Goal: Communication & Community: Participate in discussion

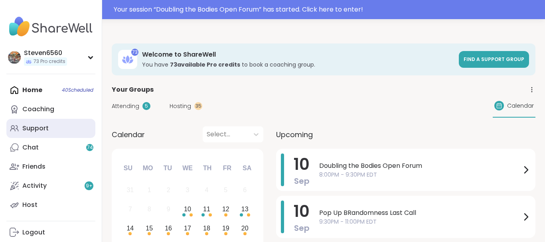
click at [40, 126] on div "Support" at bounding box center [35, 128] width 26 height 9
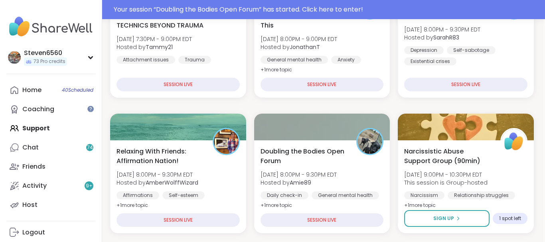
scroll to position [217, 2]
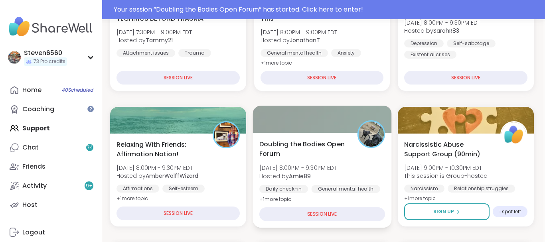
click at [302, 172] on b "Amie89" at bounding box center [300, 176] width 22 height 8
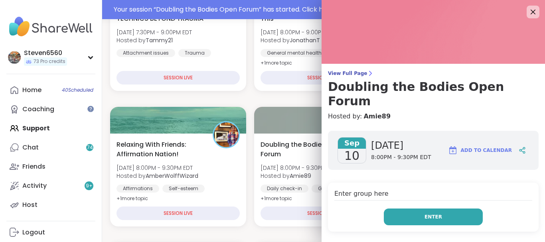
click at [447, 209] on button "Enter" at bounding box center [433, 217] width 99 height 17
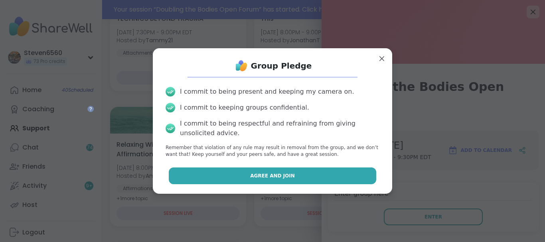
click at [316, 171] on button "Agree and Join" at bounding box center [273, 176] width 208 height 17
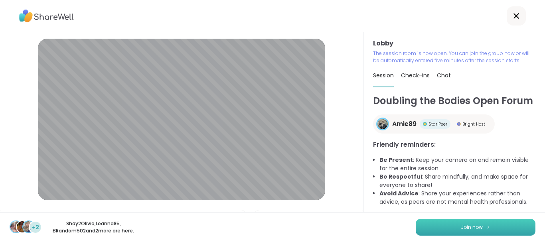
click at [456, 226] on button "Join now" at bounding box center [476, 227] width 120 height 17
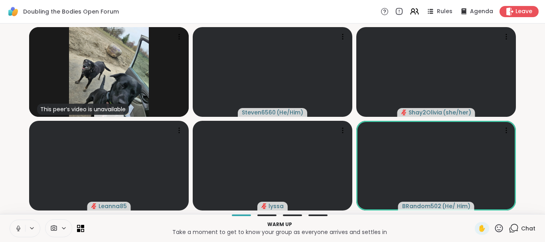
click at [527, 227] on span "Chat" at bounding box center [528, 229] width 14 height 8
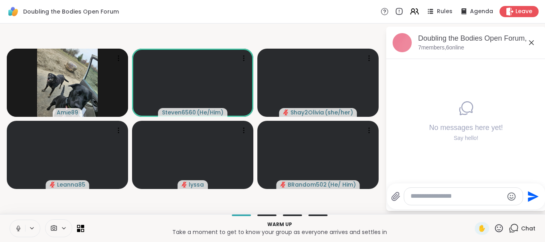
click at [18, 224] on button at bounding box center [17, 228] width 15 height 17
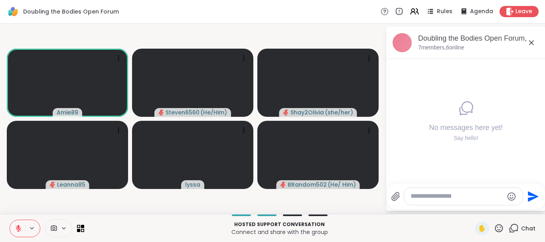
click at [16, 231] on icon at bounding box center [18, 228] width 7 height 7
click at [20, 226] on icon at bounding box center [18, 228] width 7 height 7
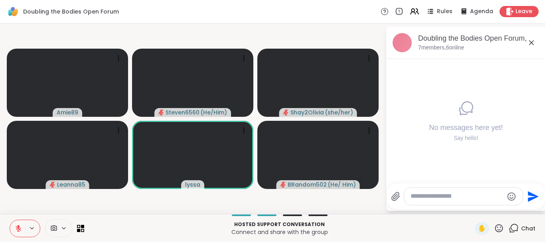
click at [20, 226] on icon at bounding box center [18, 228] width 7 height 7
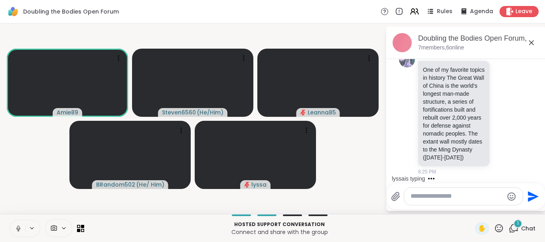
scroll to position [605, 0]
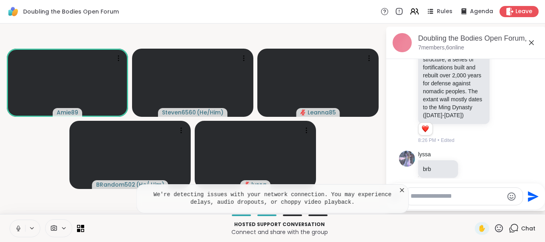
click at [400, 192] on icon at bounding box center [402, 190] width 4 height 4
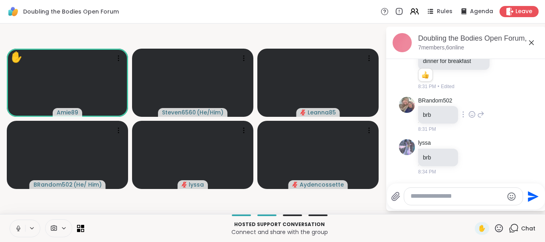
scroll to position [993, 0]
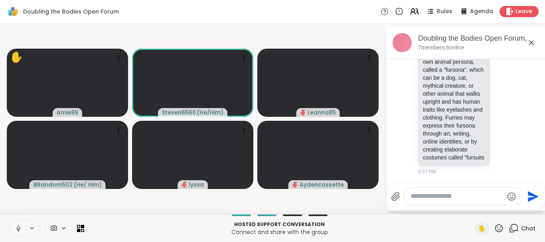
click at [12, 227] on button at bounding box center [17, 228] width 15 height 17
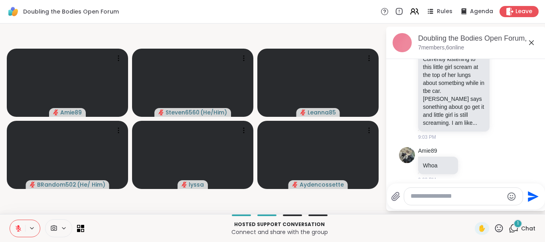
scroll to position [1302, 0]
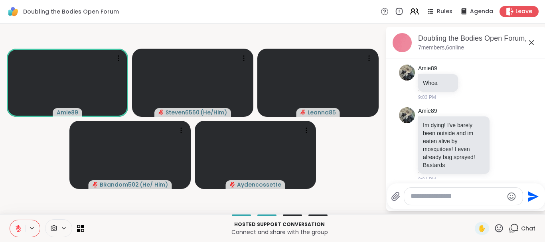
click at [12, 227] on button at bounding box center [17, 228] width 15 height 17
click at [541, 40] on div "Doubling the Bodies Open Forum, [DATE] 7 members, 6 online" at bounding box center [466, 43] width 160 height 32
drag, startPoint x: 544, startPoint y: 32, endPoint x: 537, endPoint y: 166, distance: 133.9
click at [537, 166] on div "Doubling the Bodies Open Forum, [DATE] 7 members, 6 online [DATE] lyssa shes de…" at bounding box center [466, 119] width 160 height 184
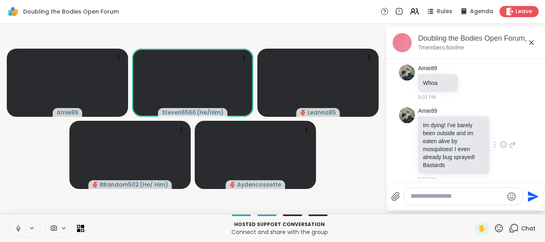
click at [512, 107] on div "Amie89 Im dying! I've barely been outside and im eaten alive by mosquitoes! I e…" at bounding box center [467, 145] width 98 height 76
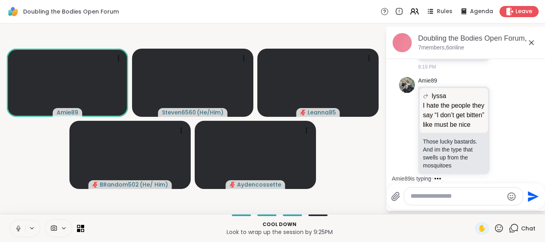
scroll to position [1531, 0]
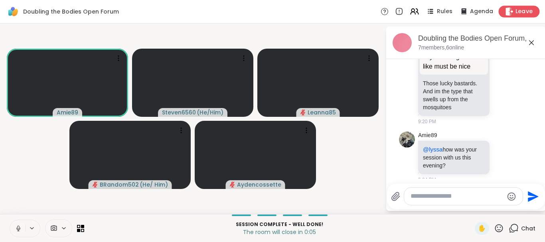
click at [521, 14] on span "Leave" at bounding box center [525, 12] width 18 height 8
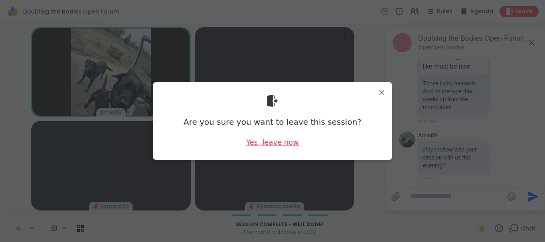
click at [258, 142] on div "Yes, leave now" at bounding box center [272, 142] width 53 height 10
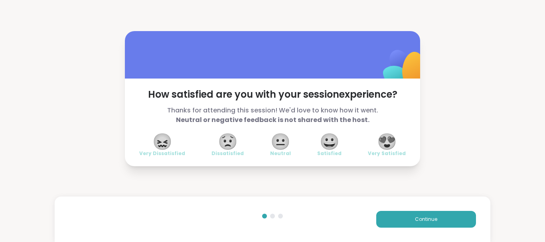
click at [386, 135] on span "😍" at bounding box center [387, 142] width 20 height 14
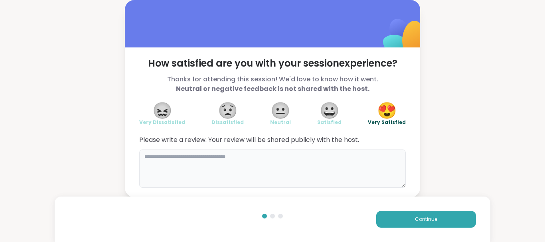
click at [182, 160] on textarea at bounding box center [272, 169] width 267 height 38
click at [272, 158] on textarea "**********" at bounding box center [272, 169] width 267 height 38
click at [338, 161] on textarea "**********" at bounding box center [272, 169] width 267 height 38
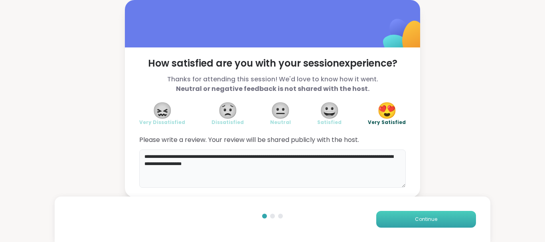
type textarea "**********"
click at [406, 216] on button "Continue" at bounding box center [426, 219] width 100 height 17
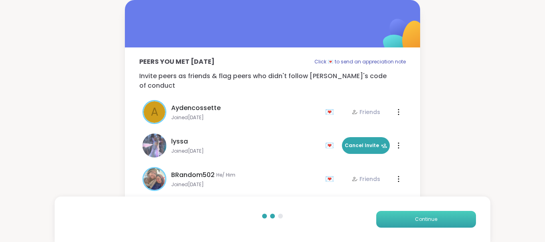
click at [406, 216] on button "Continue" at bounding box center [426, 219] width 100 height 17
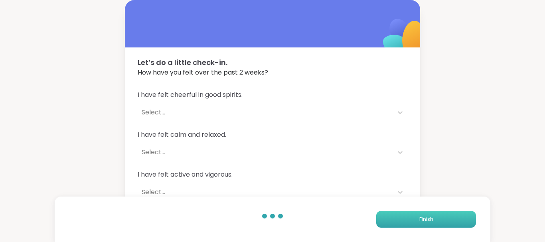
click at [406, 216] on button "Finish" at bounding box center [426, 219] width 100 height 17
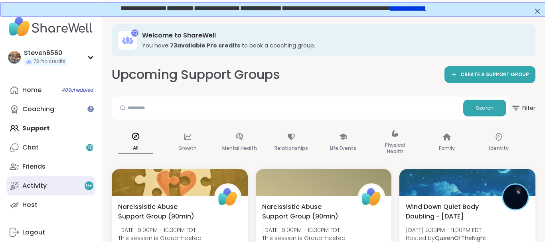
click at [38, 187] on div "Activity 9 +" at bounding box center [34, 186] width 24 height 9
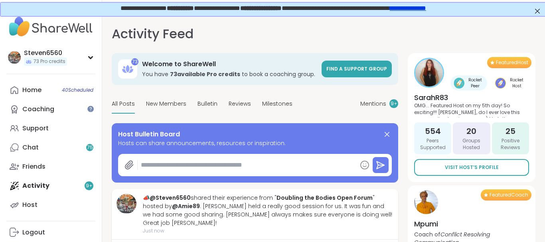
type textarea "*"
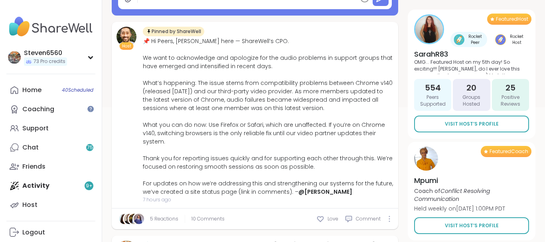
scroll to position [170, 0]
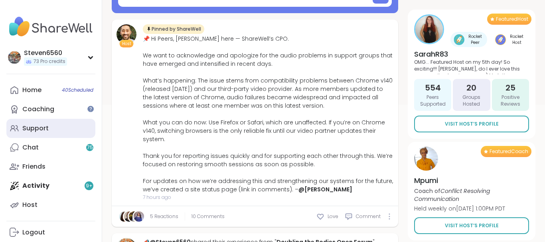
click at [43, 126] on div "Support" at bounding box center [35, 128] width 26 height 9
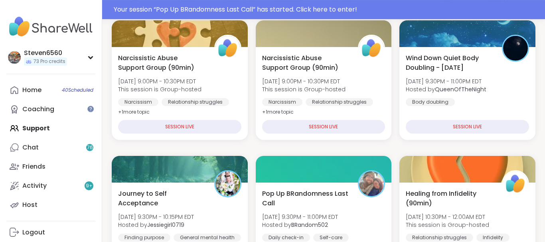
scroll to position [183, 0]
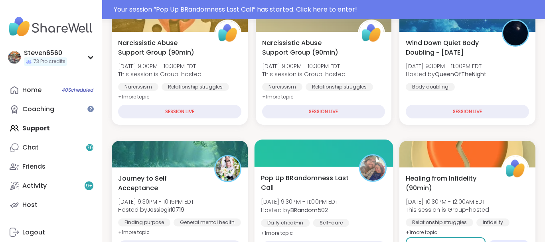
click at [320, 211] on b "BRandom502" at bounding box center [310, 210] width 38 height 8
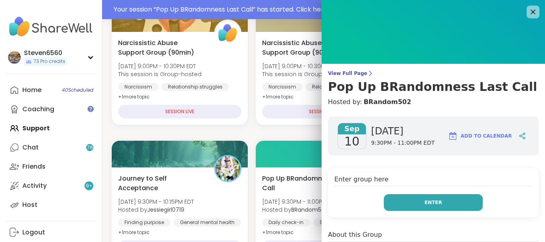
click at [420, 202] on button "Enter" at bounding box center [433, 202] width 99 height 17
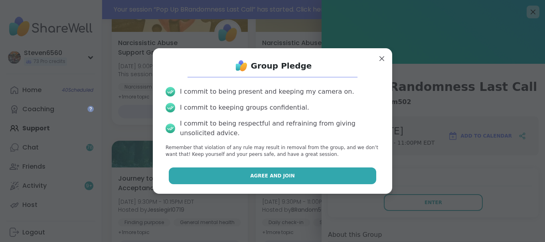
click at [302, 172] on button "Agree and Join" at bounding box center [273, 176] width 208 height 17
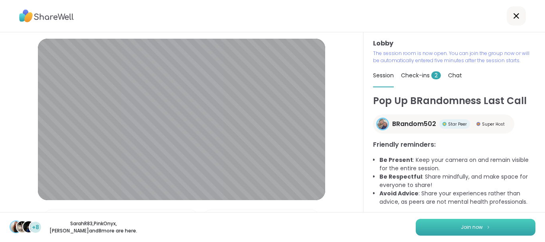
click at [453, 225] on button "Join now" at bounding box center [476, 227] width 120 height 17
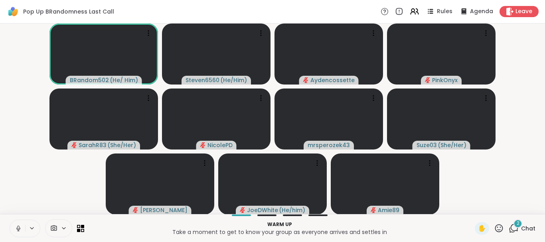
click at [531, 227] on span "Chat" at bounding box center [528, 229] width 14 height 8
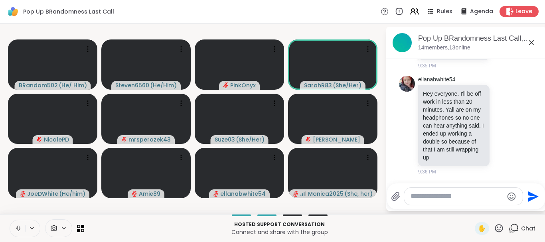
scroll to position [189, 0]
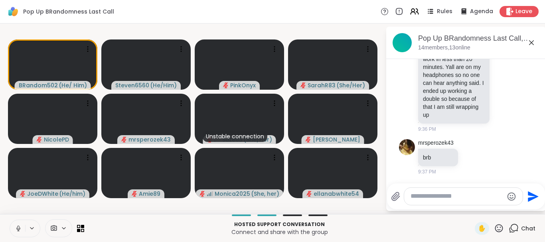
click at [18, 227] on icon at bounding box center [18, 228] width 2 height 4
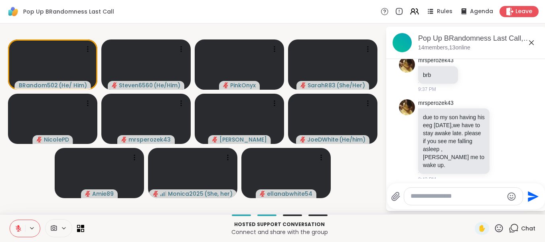
scroll to position [283, 0]
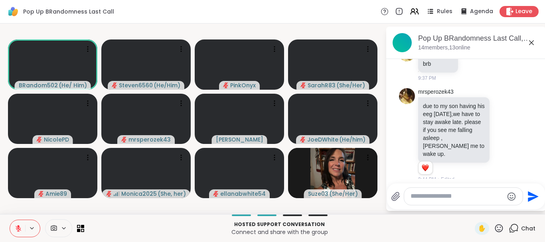
click at [18, 227] on icon at bounding box center [18, 228] width 7 height 7
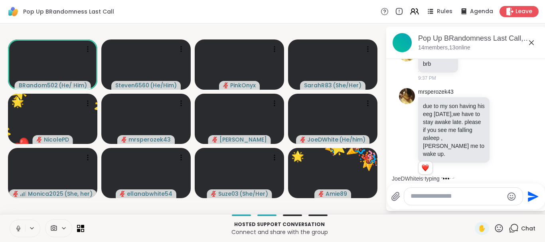
click at [500, 225] on icon at bounding box center [499, 229] width 10 height 10
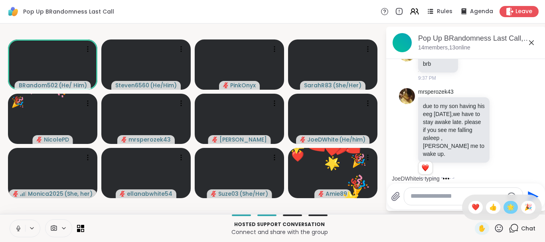
click at [511, 204] on span "🌟" at bounding box center [511, 208] width 8 height 10
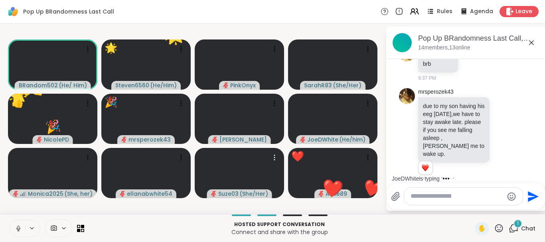
scroll to position [365, 0]
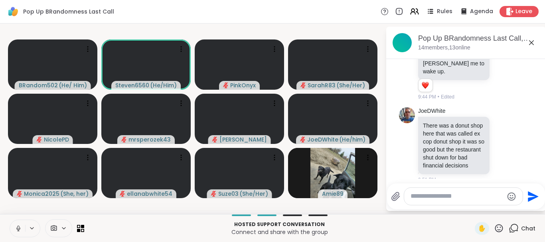
click at [462, 201] on div at bounding box center [463, 196] width 119 height 17
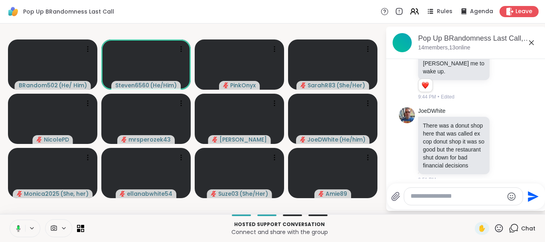
scroll to position [415, 0]
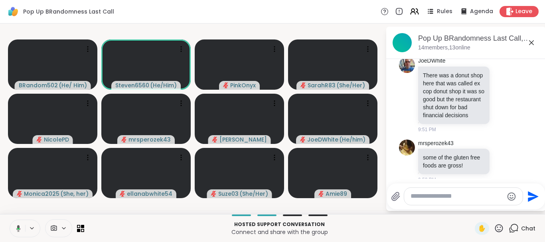
click at [21, 230] on button at bounding box center [17, 228] width 16 height 17
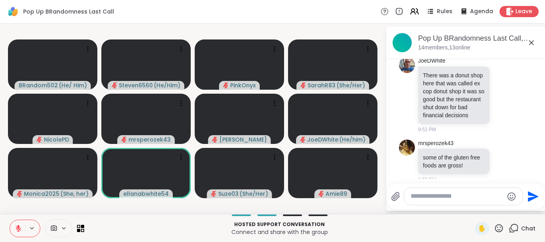
click at [21, 230] on icon at bounding box center [18, 228] width 7 height 7
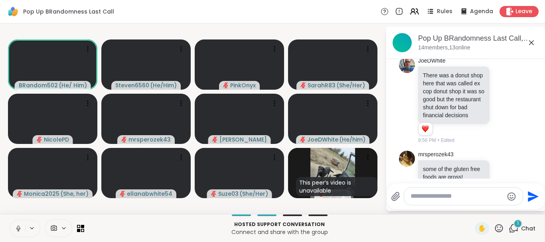
scroll to position [470, 0]
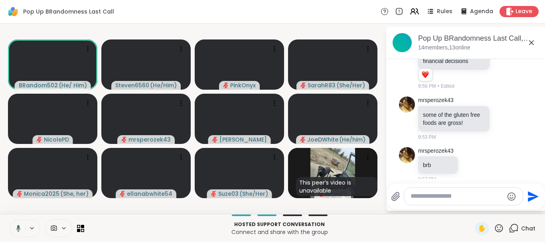
click at [20, 229] on icon at bounding box center [18, 228] width 4 height 7
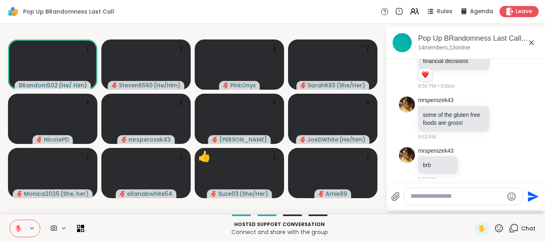
click at [498, 226] on icon at bounding box center [499, 229] width 10 height 10
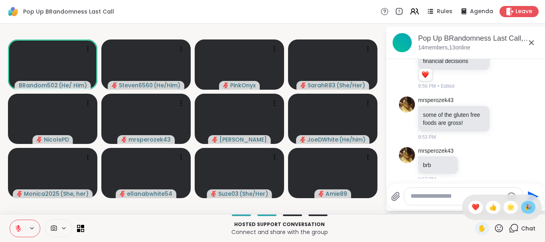
click at [526, 208] on span "🎉" at bounding box center [528, 208] width 8 height 10
click at [498, 227] on icon at bounding box center [499, 229] width 10 height 10
click at [528, 204] on span "🎉" at bounding box center [528, 208] width 8 height 10
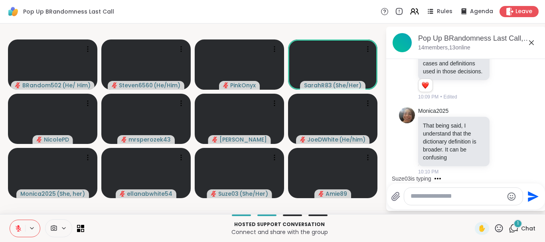
scroll to position [859, 0]
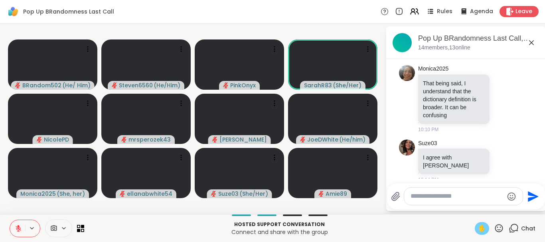
click at [484, 227] on span "✋" at bounding box center [482, 229] width 8 height 10
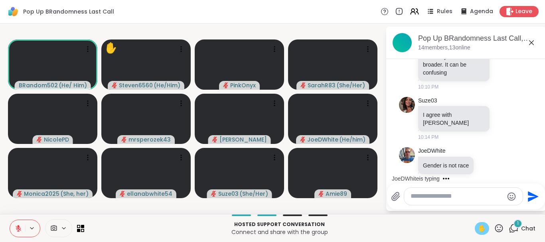
scroll to position [953, 0]
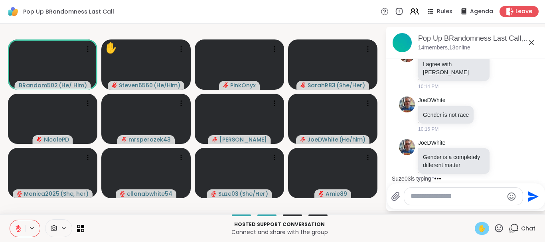
click at [19, 229] on icon at bounding box center [19, 229] width 6 height 6
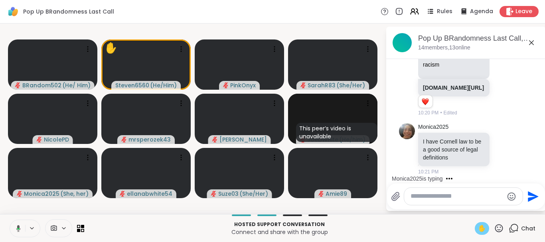
scroll to position [1441, 0]
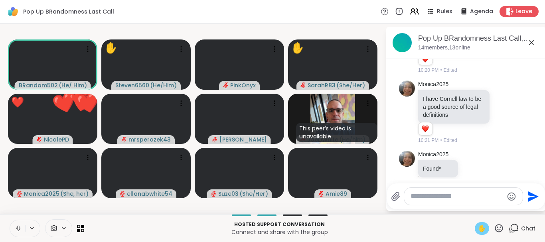
click at [480, 226] on span "✋" at bounding box center [482, 229] width 8 height 10
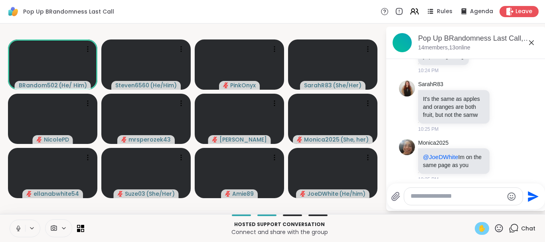
scroll to position [1975, 0]
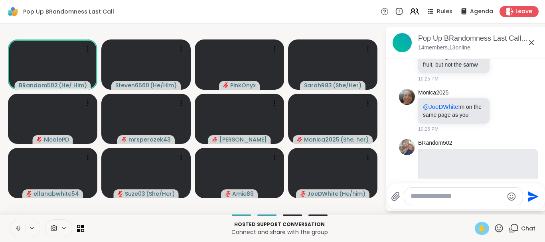
click at [482, 224] on div "✋" at bounding box center [482, 228] width 14 height 13
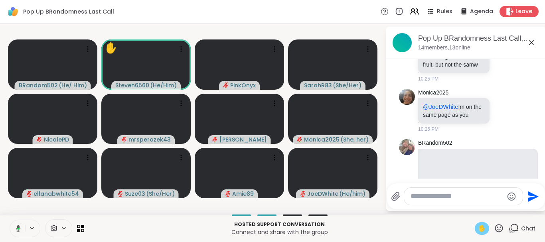
click at [482, 224] on div "✋" at bounding box center [482, 228] width 14 height 13
click at [249, 18] on div "Pop Up BRandomness Last Call Rules Agenda Leave" at bounding box center [272, 12] width 545 height 24
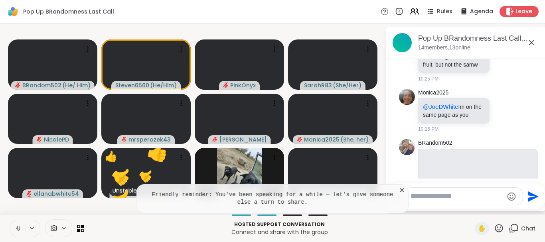
click at [405, 189] on icon at bounding box center [402, 190] width 8 height 8
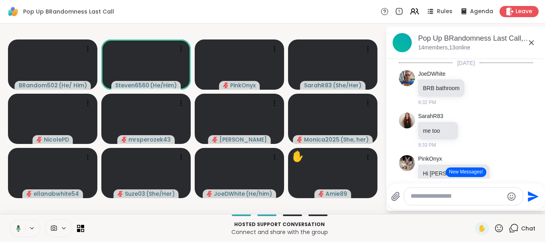
scroll to position [1975, 0]
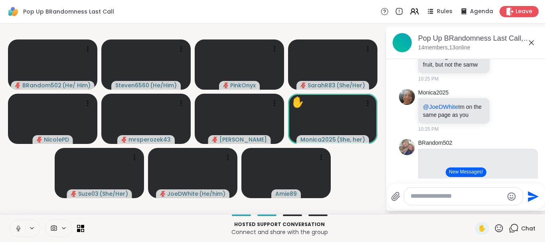
click at [20, 228] on icon at bounding box center [18, 228] width 7 height 7
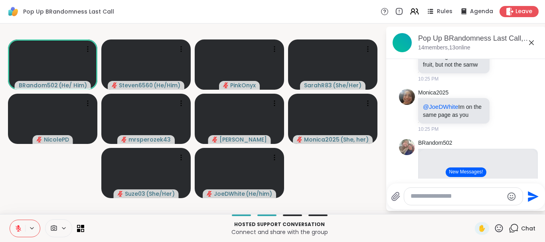
click at [433, 197] on textarea "Type your message" at bounding box center [457, 196] width 93 height 8
type textarea "***"
click at [527, 194] on icon "Send" at bounding box center [533, 196] width 13 height 13
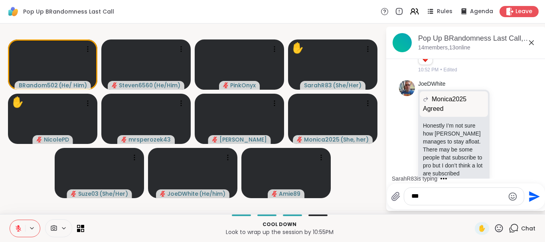
scroll to position [3019, 0]
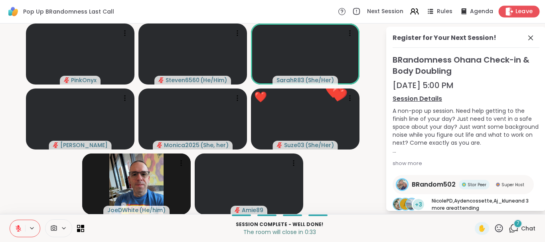
click at [522, 8] on span "Leave" at bounding box center [525, 12] width 18 height 8
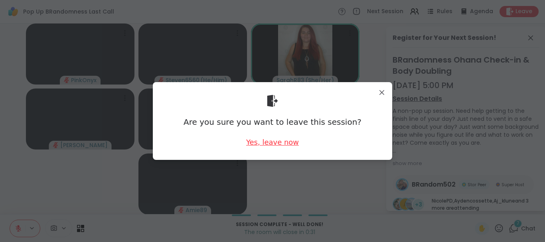
click at [275, 145] on div "Yes, leave now" at bounding box center [272, 142] width 53 height 10
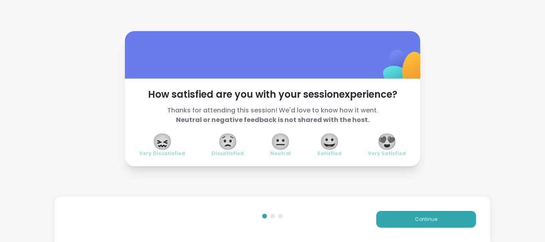
click at [384, 140] on span "😍" at bounding box center [387, 142] width 20 height 14
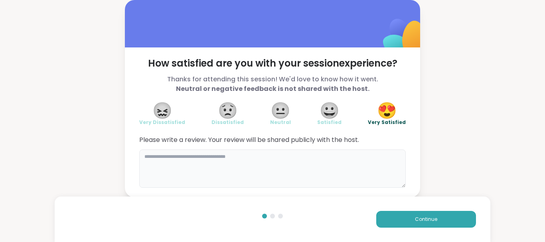
click at [146, 160] on textarea at bounding box center [272, 169] width 267 height 38
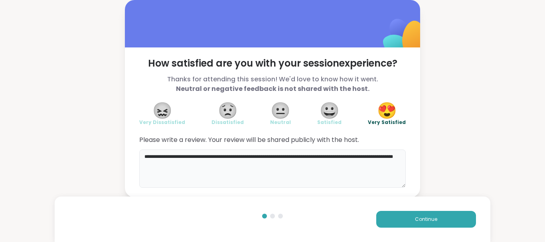
click at [217, 167] on textarea "**********" at bounding box center [272, 169] width 267 height 38
type textarea "**********"
click at [441, 216] on button "Continue" at bounding box center [426, 219] width 100 height 17
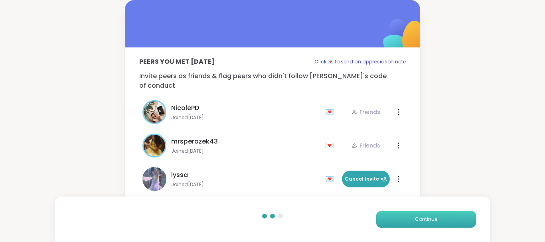
click at [412, 223] on button "Continue" at bounding box center [426, 219] width 100 height 17
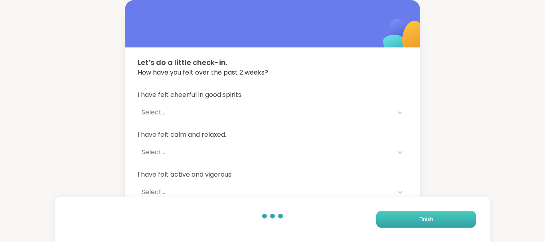
click at [412, 223] on button "Finish" at bounding box center [426, 219] width 100 height 17
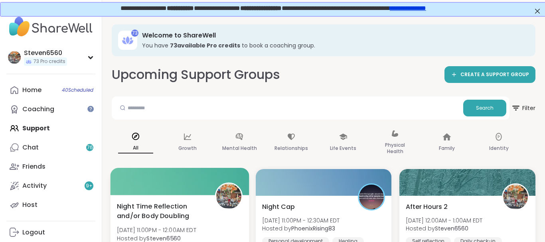
click at [176, 206] on span "Night Time Reflection and/or Body Doubling" at bounding box center [161, 212] width 89 height 20
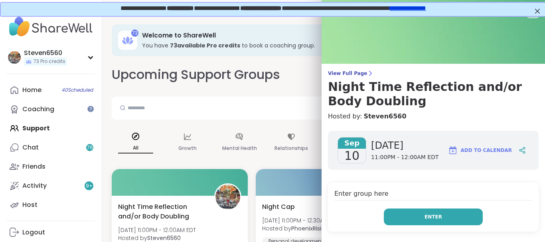
click at [410, 215] on button "Enter" at bounding box center [433, 217] width 99 height 17
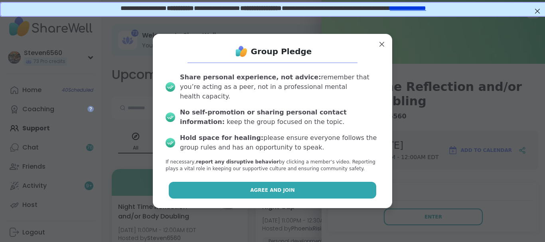
click at [352, 187] on button "Agree and Join" at bounding box center [273, 190] width 208 height 17
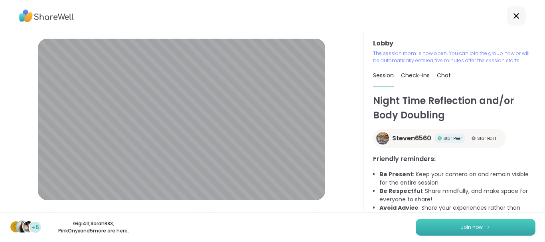
click at [455, 225] on button "Join now" at bounding box center [476, 227] width 120 height 17
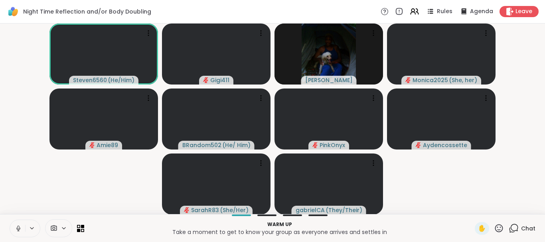
click at [522, 229] on div "Chat" at bounding box center [522, 228] width 27 height 13
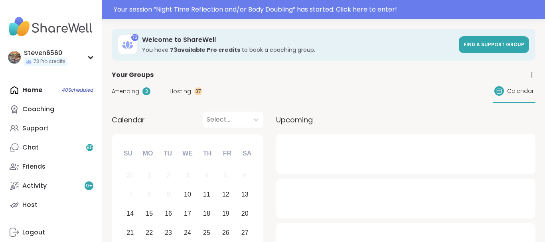
click at [38, 125] on div "Support" at bounding box center [35, 128] width 26 height 9
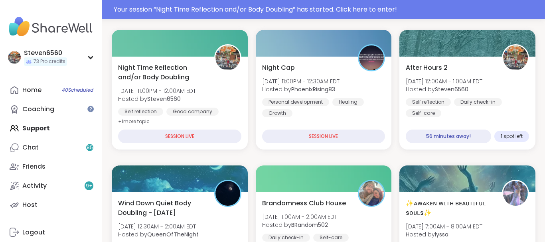
scroll to position [156, 0]
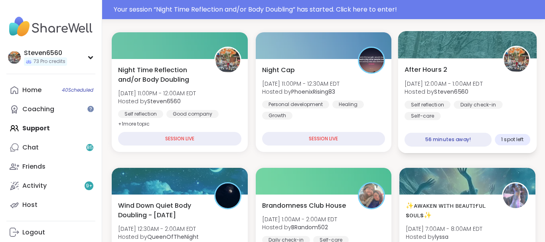
click at [468, 90] on b "Steven6560" at bounding box center [452, 92] width 34 height 8
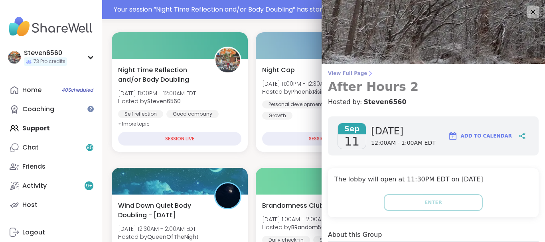
click at [367, 72] on icon at bounding box center [370, 73] width 6 height 6
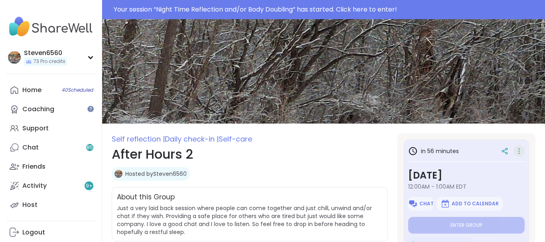
click at [517, 151] on icon at bounding box center [519, 151] width 8 height 11
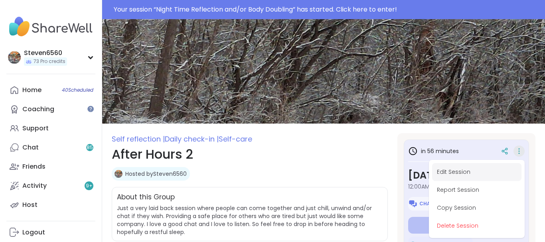
click at [465, 172] on button "Edit Session" at bounding box center [476, 172] width 89 height 18
type textarea "*"
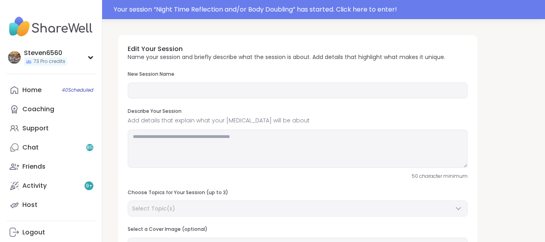
type input "**********"
type textarea "**********"
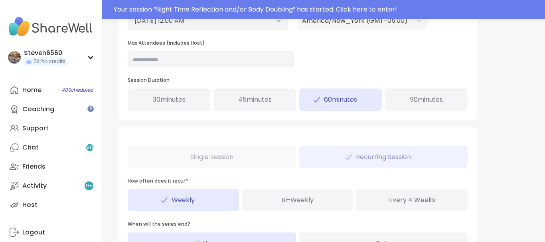
scroll to position [360, 0]
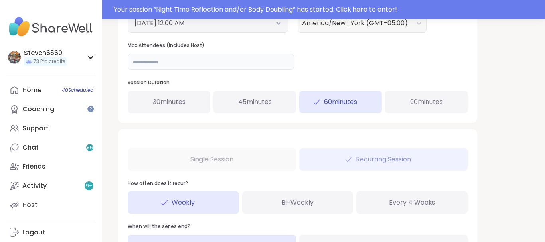
click at [145, 63] on input "**" at bounding box center [211, 62] width 166 height 16
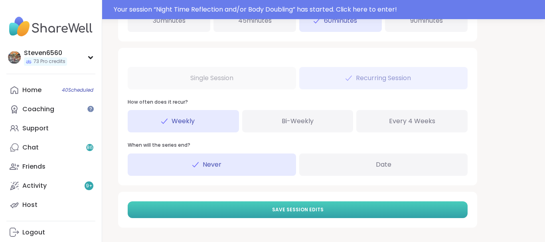
type input "**"
click at [336, 205] on button "Save Session Edits" at bounding box center [298, 210] width 340 height 17
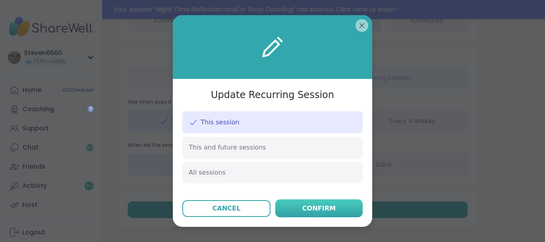
click at [331, 205] on div "Confirm" at bounding box center [320, 209] width 34 height 10
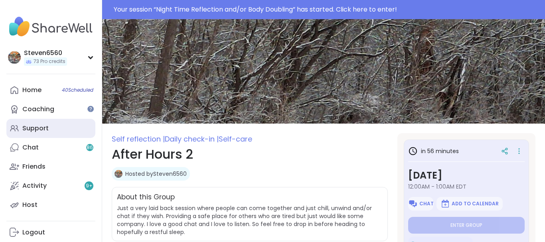
click at [46, 126] on div "Support" at bounding box center [35, 128] width 26 height 9
type textarea "*"
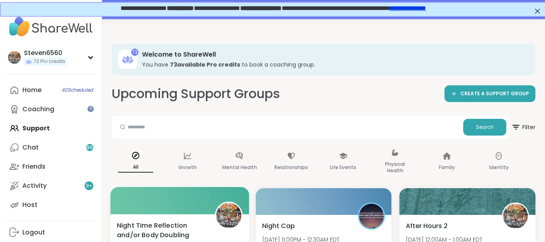
click at [155, 222] on span "Night Time Reflection and/or Body Doubling" at bounding box center [161, 231] width 89 height 20
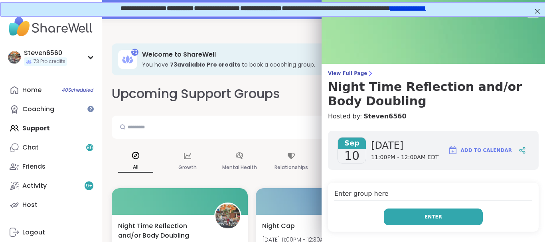
click at [443, 211] on button "Enter" at bounding box center [433, 217] width 99 height 17
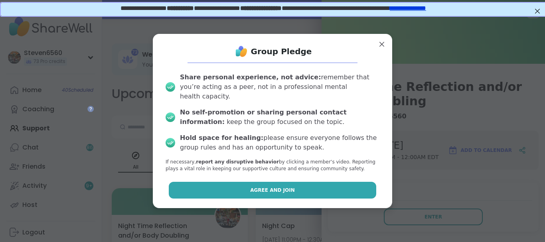
click at [356, 187] on button "Agree and Join" at bounding box center [273, 190] width 208 height 17
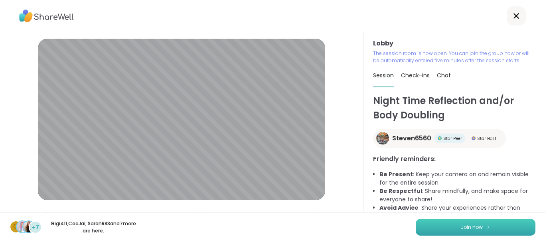
click at [448, 223] on button "Join now" at bounding box center [476, 227] width 120 height 17
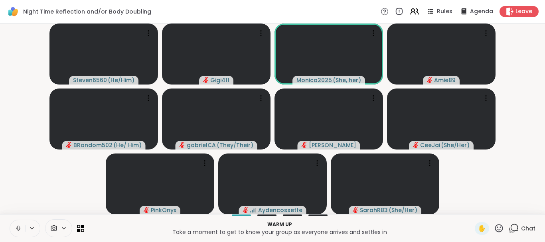
click at [528, 225] on span "Chat" at bounding box center [528, 229] width 14 height 8
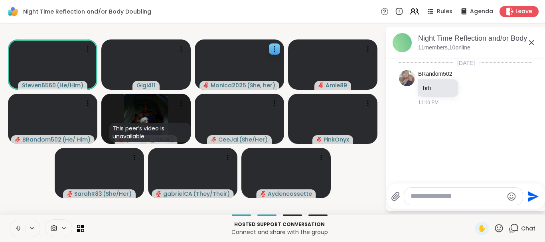
click at [239, 34] on video-player-container "Steven6560 ( He/Him ) Gigi411 Monica2025 ( She, her ) Amie89 BRandom502 ( He/ H…" at bounding box center [193, 119] width 376 height 184
click at [412, 11] on icon at bounding box center [414, 11] width 10 height 10
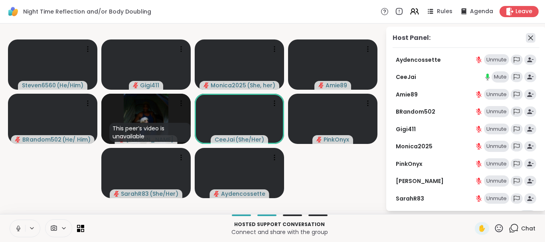
click at [528, 38] on icon at bounding box center [531, 38] width 10 height 10
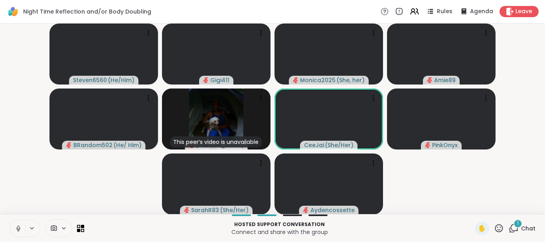
click at [526, 227] on span "Chat" at bounding box center [528, 229] width 14 height 8
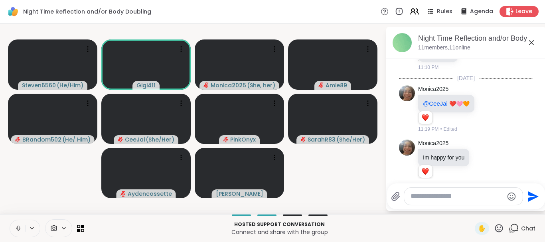
scroll to position [117, 0]
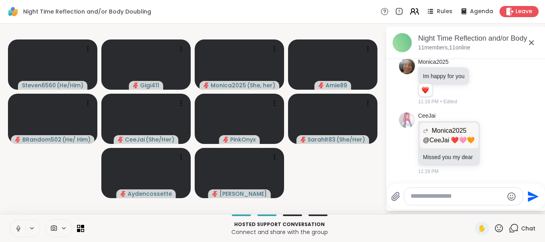
click at [417, 15] on icon at bounding box center [414, 11] width 10 height 10
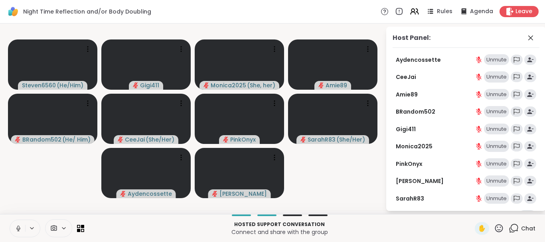
click at [448, 157] on div "Aydencossette Unmute CeeJai Unmute Amie89 Unmute BRandom502 Unmute Gigi411 Unmu…" at bounding box center [466, 148] width 147 height 188
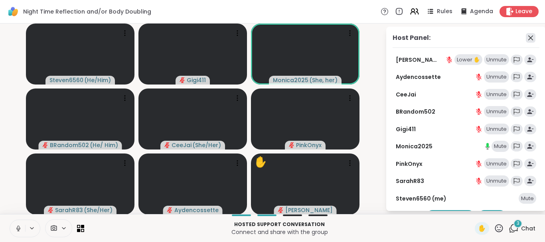
click at [533, 38] on icon at bounding box center [531, 38] width 10 height 10
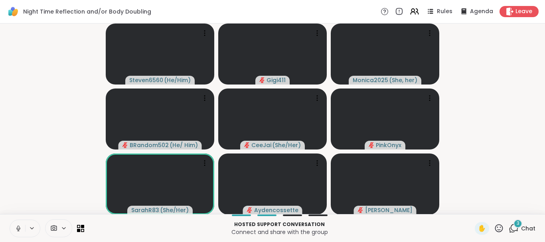
click at [526, 227] on span "Chat" at bounding box center [528, 229] width 14 height 8
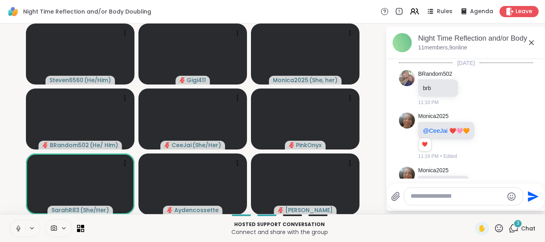
scroll to position [362, 0]
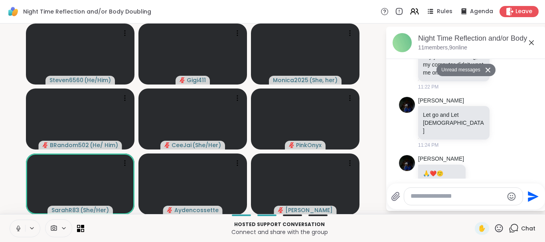
click at [420, 200] on textarea "Type your message" at bounding box center [457, 196] width 93 height 8
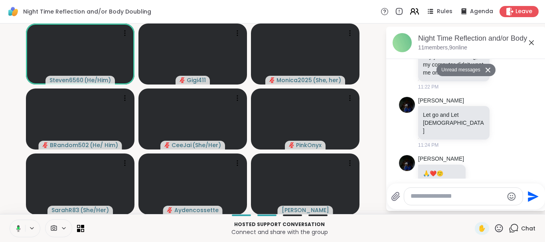
click at [418, 16] on icon at bounding box center [414, 11] width 10 height 10
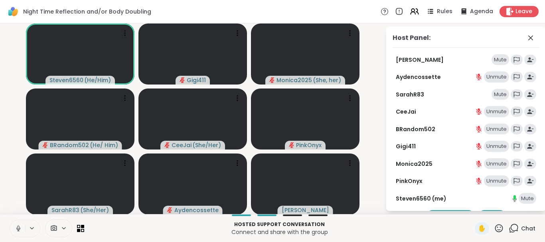
click at [500, 56] on div "Mute" at bounding box center [501, 59] width 18 height 11
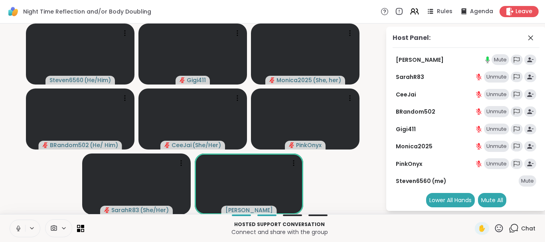
click at [486, 58] on icon at bounding box center [486, 59] width 7 height 7
click at [489, 58] on icon at bounding box center [488, 58] width 2 height 4
click at [506, 59] on div "Mute" at bounding box center [501, 59] width 18 height 11
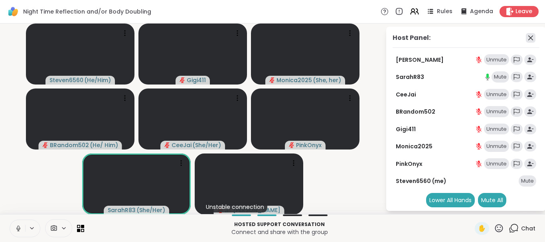
click at [530, 38] on icon at bounding box center [530, 38] width 5 height 5
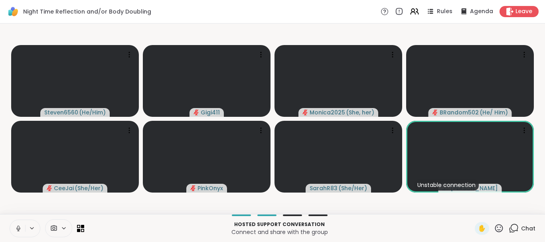
click at [524, 226] on span "Chat" at bounding box center [528, 229] width 14 height 8
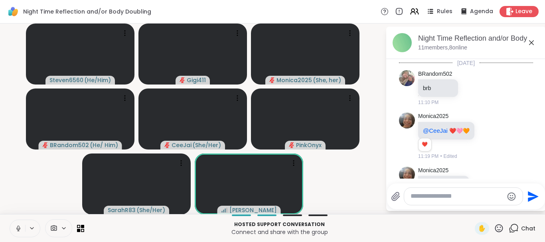
scroll to position [335, 0]
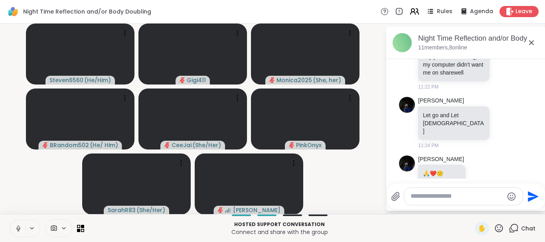
click at [415, 10] on icon at bounding box center [414, 11] width 10 height 10
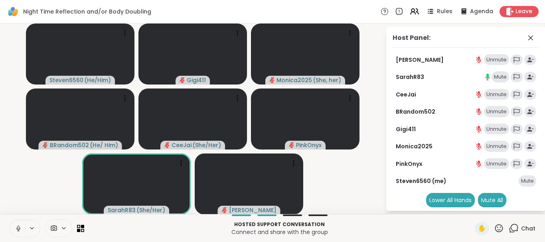
click at [496, 77] on div "Mute" at bounding box center [501, 76] width 18 height 11
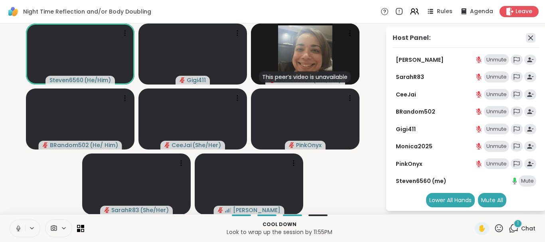
click at [531, 37] on icon at bounding box center [530, 38] width 5 height 5
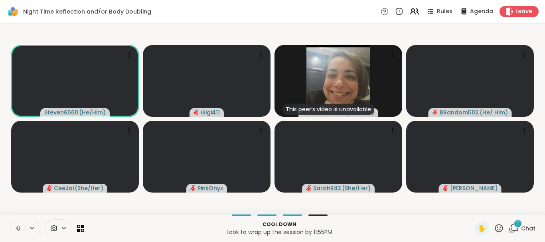
click at [523, 225] on span "Chat" at bounding box center [528, 229] width 14 height 8
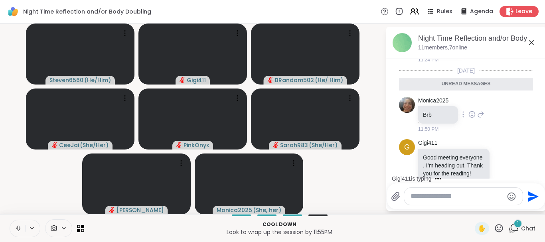
scroll to position [444, 0]
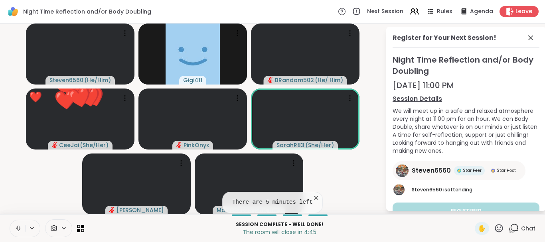
click at [528, 227] on span "Chat" at bounding box center [528, 229] width 14 height 8
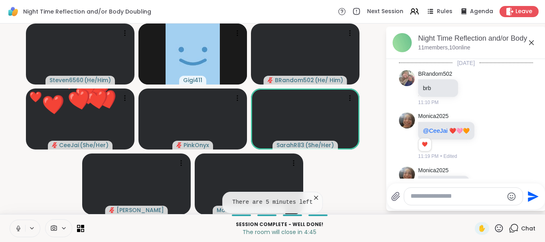
scroll to position [436, 0]
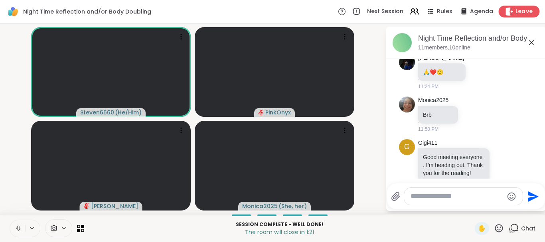
click at [519, 9] on span "Leave" at bounding box center [525, 12] width 18 height 8
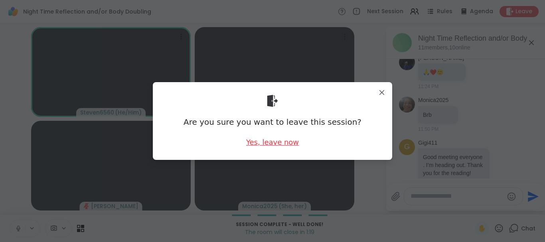
click at [264, 139] on div "Yes, leave now" at bounding box center [272, 142] width 53 height 10
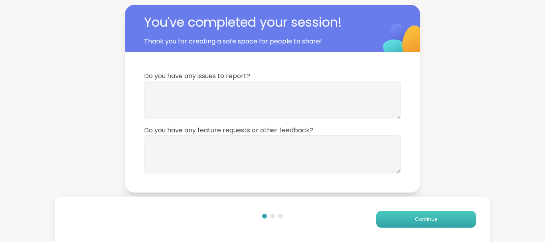
click at [415, 218] on button "Continue" at bounding box center [426, 219] width 100 height 17
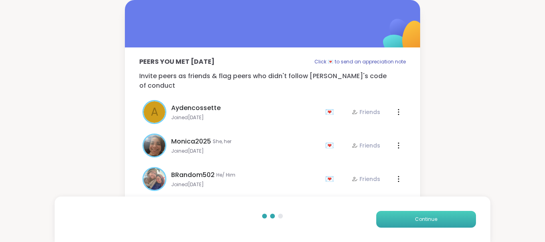
click at [415, 218] on button "Continue" at bounding box center [426, 219] width 100 height 17
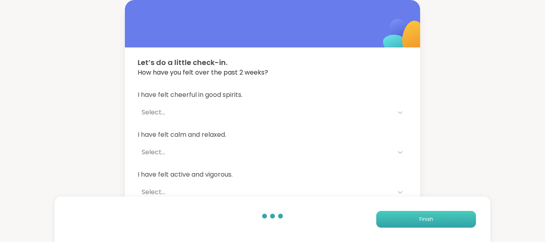
click at [415, 218] on button "Finish" at bounding box center [426, 219] width 100 height 17
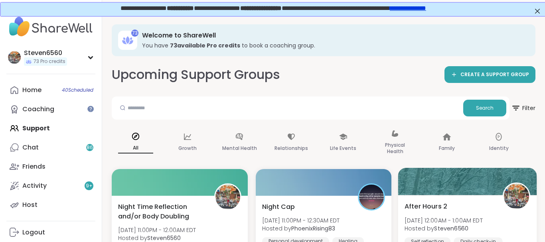
click at [476, 213] on div "After Hours 2 Thu, Sep 11 | 12:00AM - 1:00AM EDT Hosted by Steven6560 Self refl…" at bounding box center [468, 229] width 126 height 55
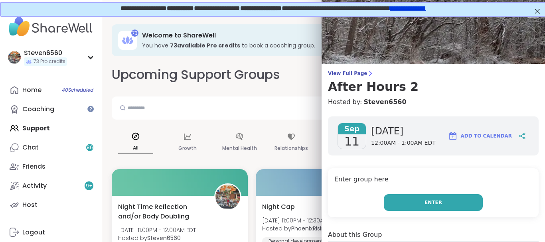
click at [458, 202] on button "Enter" at bounding box center [433, 202] width 99 height 17
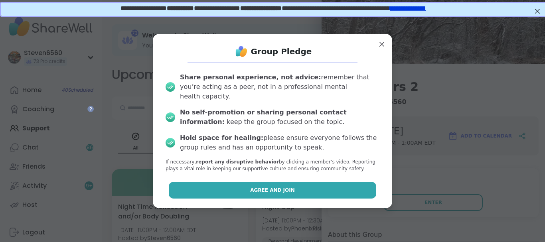
click at [291, 187] on span "Agree and Join" at bounding box center [272, 190] width 45 height 7
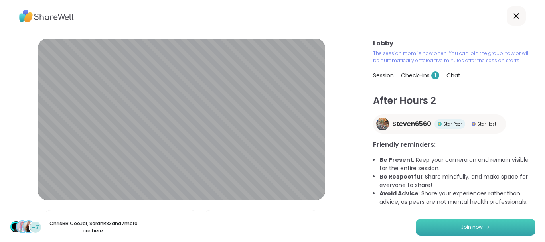
click at [453, 225] on button "Join now" at bounding box center [476, 227] width 120 height 17
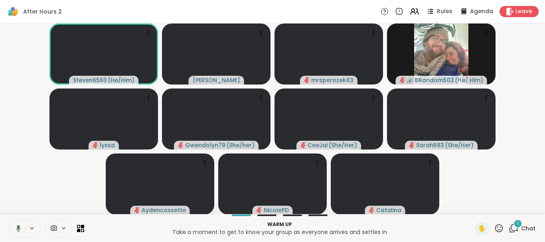
click at [530, 224] on div "1 Chat" at bounding box center [522, 228] width 27 height 13
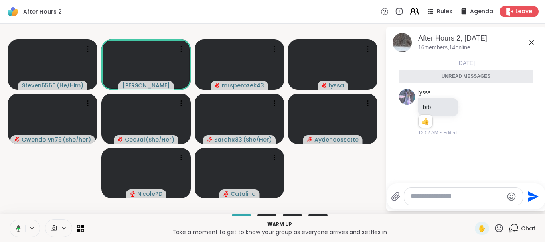
click at [412, 12] on icon at bounding box center [414, 11] width 10 height 10
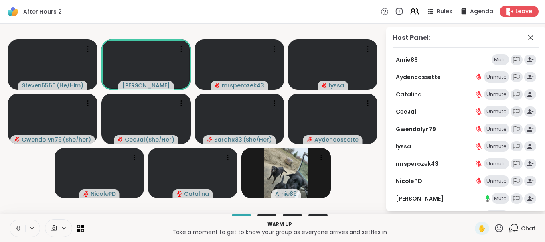
drag, startPoint x: 515, startPoint y: 183, endPoint x: 501, endPoint y: 200, distance: 22.4
click at [501, 200] on div "Amie89 Mute Aydencossette Unmute Catalina Unmute CeeJai Unmute Gwendolyn79 Unmu…" at bounding box center [466, 157] width 147 height 206
click at [501, 200] on div "Mute" at bounding box center [501, 198] width 18 height 11
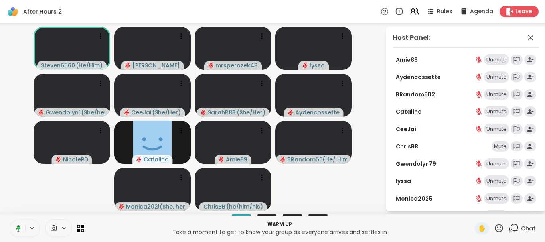
click at [498, 148] on div "Mute" at bounding box center [501, 146] width 18 height 11
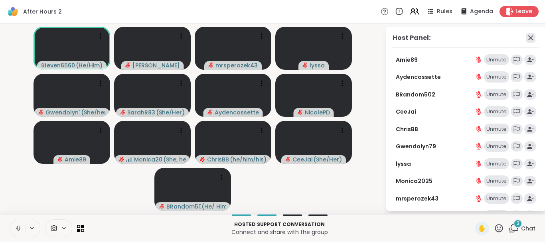
click at [531, 37] on icon at bounding box center [531, 38] width 10 height 10
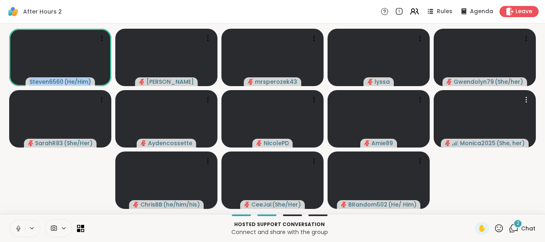
drag, startPoint x: 531, startPoint y: 37, endPoint x: 538, endPoint y: 183, distance: 146.6
click at [538, 183] on video-player-container "Steven6560 ( He/Him ) Sandra_D mrsperozek43 lyssa Gwendolyn79 ( She/her ) Sarah…" at bounding box center [273, 119] width 536 height 184
click at [531, 229] on span "Chat" at bounding box center [528, 229] width 14 height 8
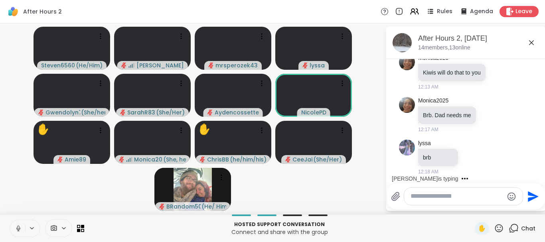
scroll to position [267, 0]
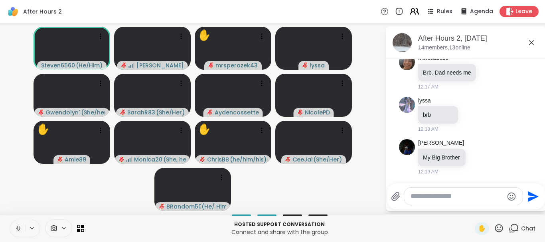
click at [419, 9] on icon at bounding box center [417, 12] width 2 height 6
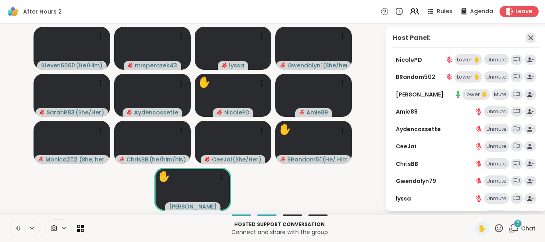
click at [529, 37] on icon at bounding box center [531, 38] width 10 height 10
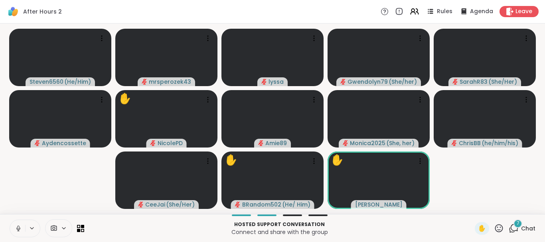
click at [530, 225] on span "Chat" at bounding box center [528, 229] width 14 height 8
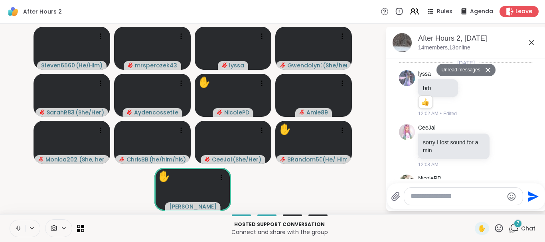
scroll to position [796, 0]
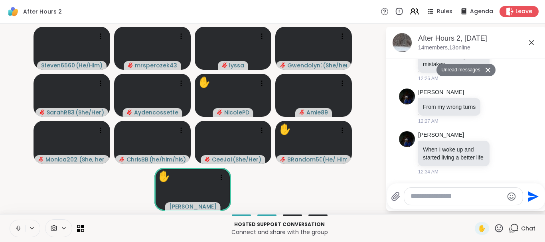
click at [486, 68] on icon at bounding box center [488, 70] width 5 height 5
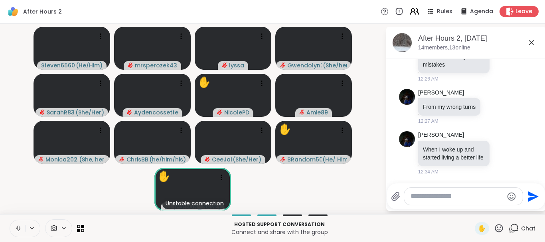
click at [415, 10] on icon at bounding box center [412, 10] width 3 height 3
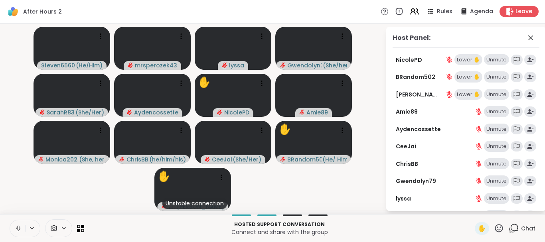
click at [498, 93] on div "Unmute" at bounding box center [496, 94] width 25 height 11
click at [530, 37] on icon at bounding box center [530, 38] width 5 height 5
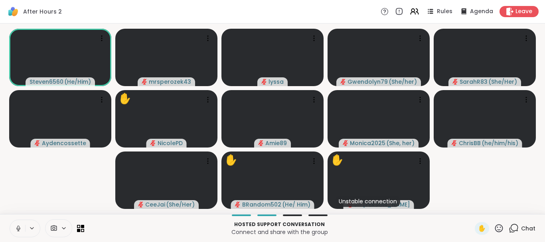
click at [525, 223] on div "Chat" at bounding box center [522, 228] width 27 height 13
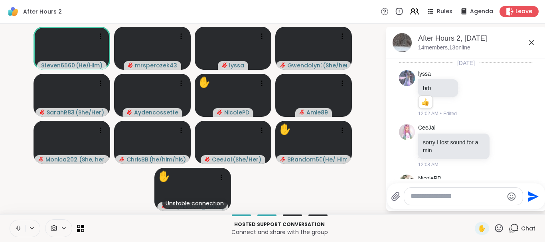
scroll to position [769, 0]
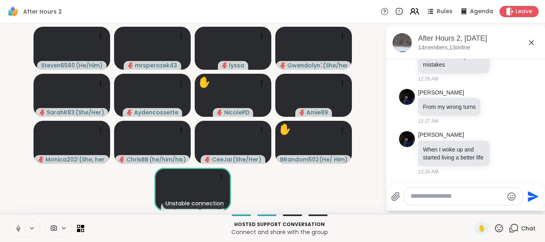
click at [419, 7] on icon at bounding box center [414, 11] width 10 height 10
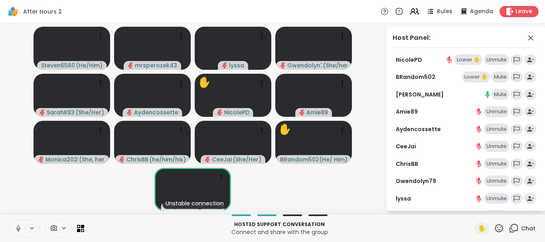
click at [504, 91] on div "Mute" at bounding box center [501, 94] width 18 height 11
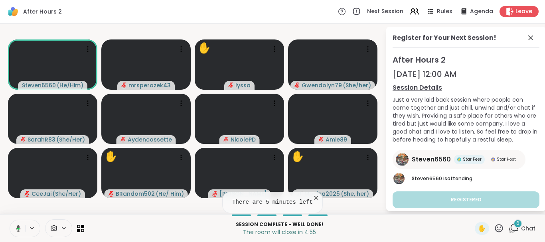
click at [313, 197] on icon at bounding box center [316, 198] width 8 height 8
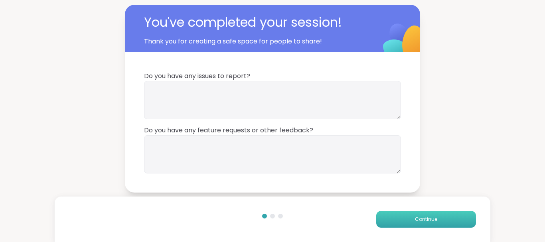
click at [425, 218] on span "Continue" at bounding box center [426, 219] width 22 height 7
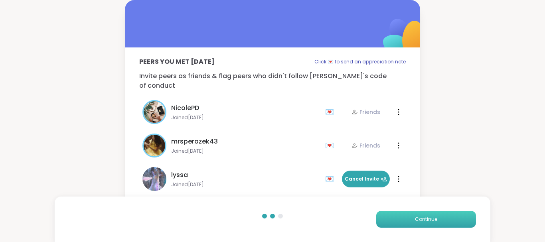
click at [425, 218] on span "Continue" at bounding box center [426, 219] width 22 height 7
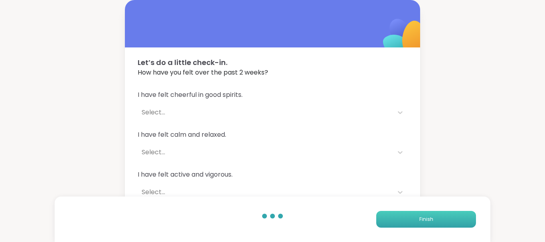
click at [425, 218] on span "Finish" at bounding box center [426, 219] width 14 height 7
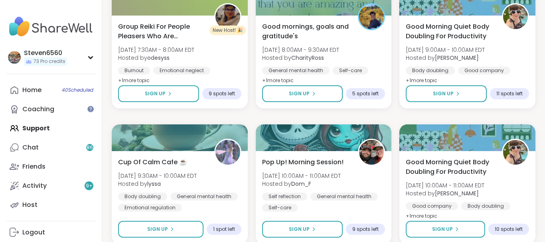
scroll to position [319, 0]
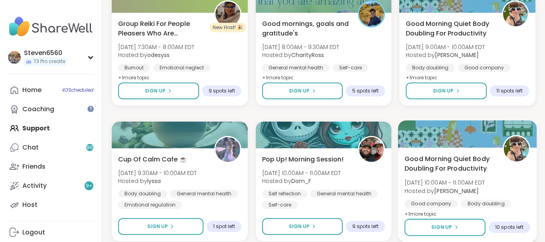
click at [526, 147] on img at bounding box center [516, 148] width 25 height 25
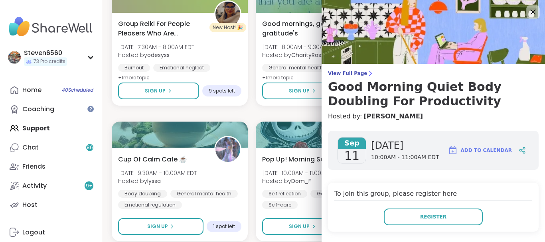
click at [533, 11] on icon at bounding box center [533, 12] width 10 height 10
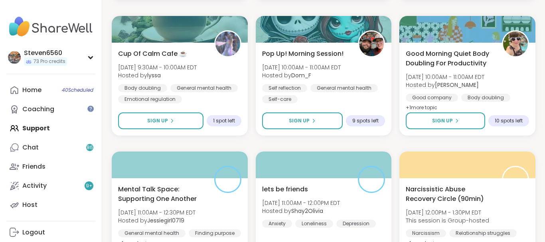
scroll to position [427, 0]
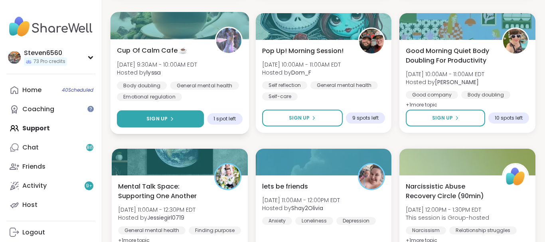
click at [146, 115] on button "Sign Up" at bounding box center [160, 119] width 87 height 17
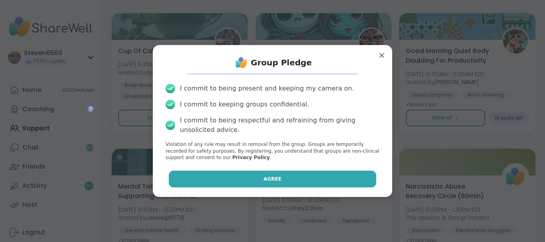
click at [287, 175] on button "Agree" at bounding box center [273, 179] width 208 height 17
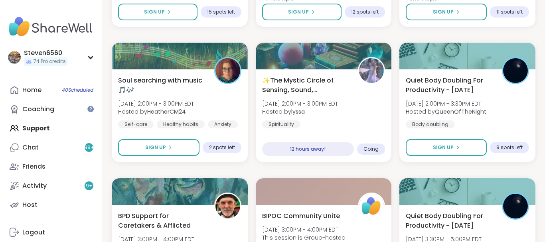
scroll to position [943, 0]
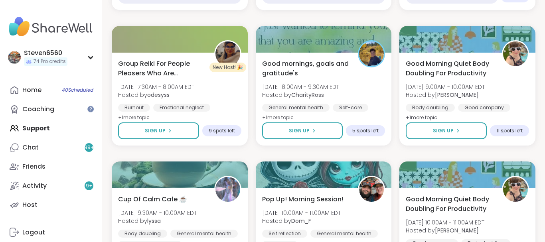
scroll to position [264, 0]
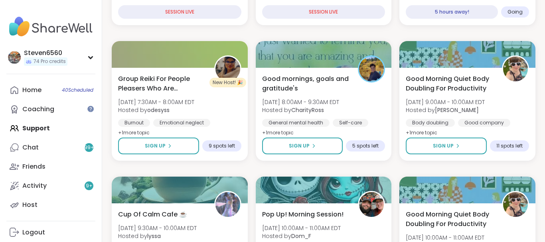
drag, startPoint x: 544, startPoint y: 237, endPoint x: 539, endPoint y: 237, distance: 4.4
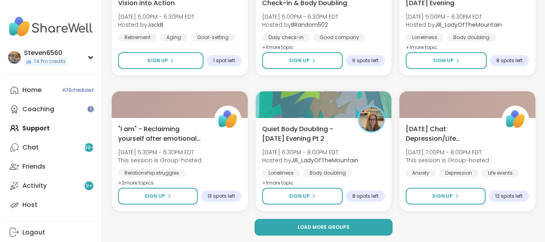
scroll to position [1572, 0]
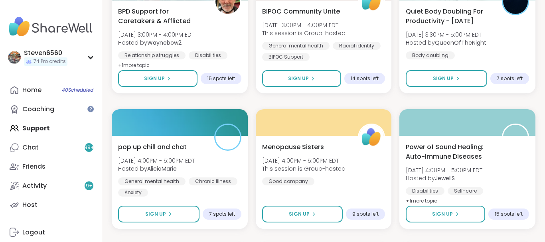
scroll to position [1115, 0]
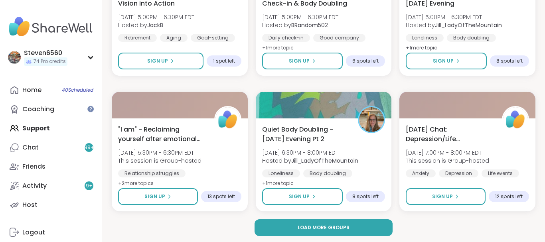
scroll to position [1572, 0]
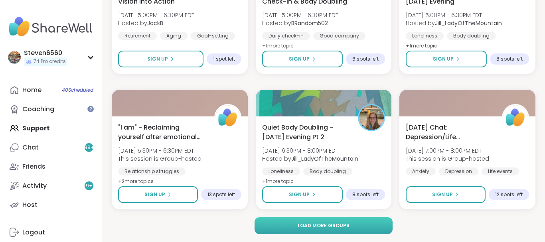
click at [332, 225] on span "Load more groups" at bounding box center [324, 225] width 52 height 7
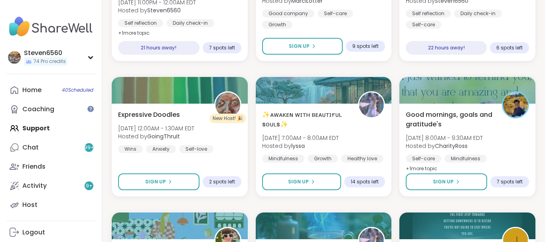
scroll to position [2284, 0]
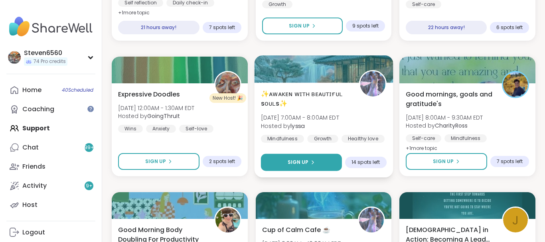
click at [311, 156] on button "Sign Up" at bounding box center [301, 162] width 81 height 17
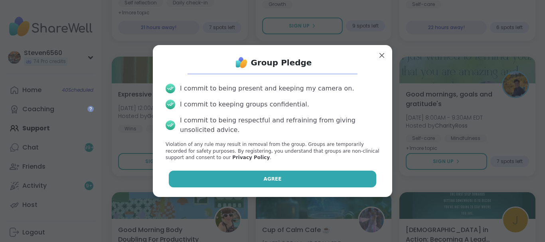
click at [307, 177] on button "Agree" at bounding box center [273, 179] width 208 height 17
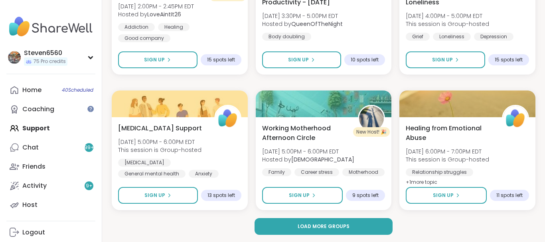
scroll to position [3200, 0]
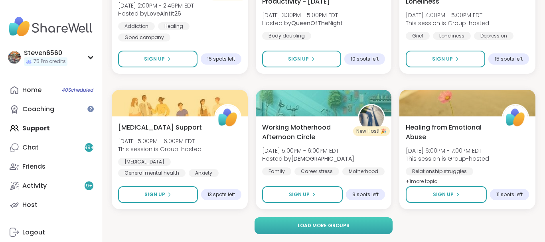
click at [358, 226] on button "Load more groups" at bounding box center [324, 226] width 138 height 17
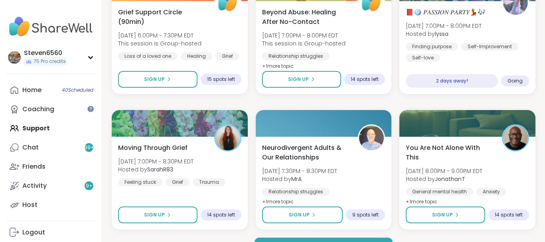
scroll to position [4829, 0]
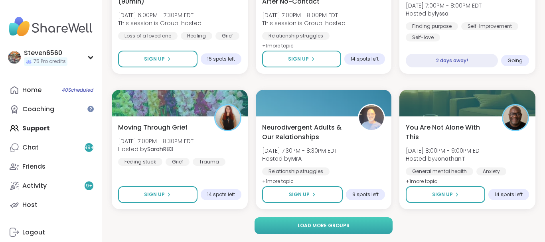
click at [362, 220] on button "Load more groups" at bounding box center [324, 226] width 138 height 17
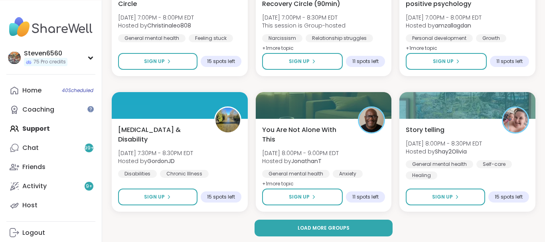
scroll to position [6457, 0]
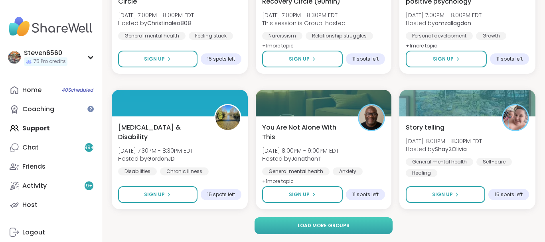
click at [360, 221] on button "Load more groups" at bounding box center [324, 226] width 138 height 17
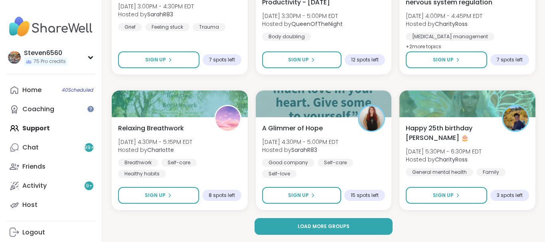
scroll to position [8086, 0]
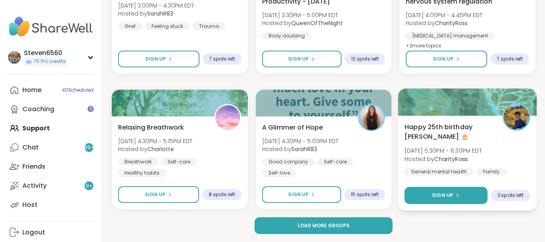
click at [464, 194] on button "Sign Up" at bounding box center [446, 195] width 83 height 17
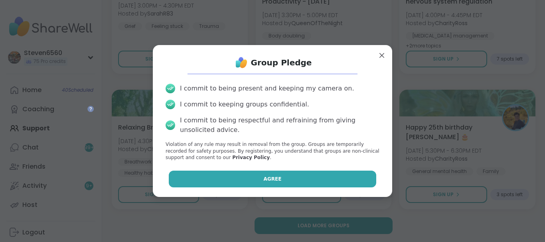
click at [338, 177] on button "Agree" at bounding box center [273, 179] width 208 height 17
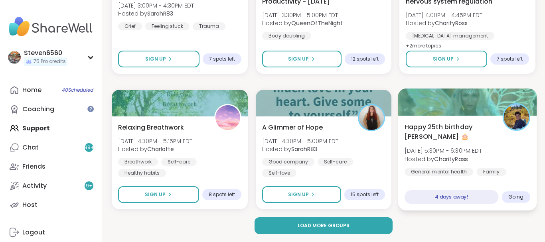
click at [449, 137] on span "Happy 25th birthday Lyssa 🎂" at bounding box center [449, 132] width 89 height 20
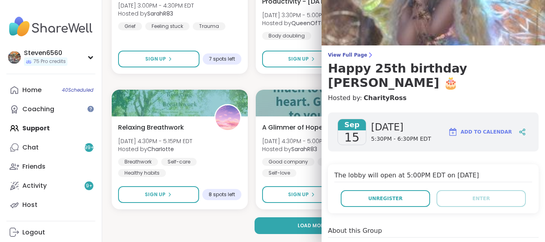
scroll to position [51, 0]
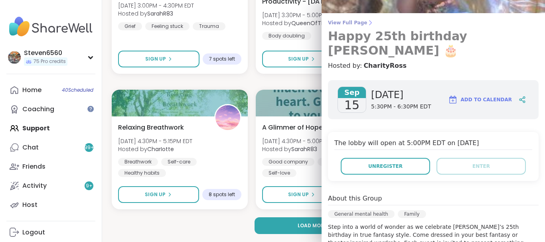
click at [367, 21] on icon at bounding box center [370, 23] width 6 height 6
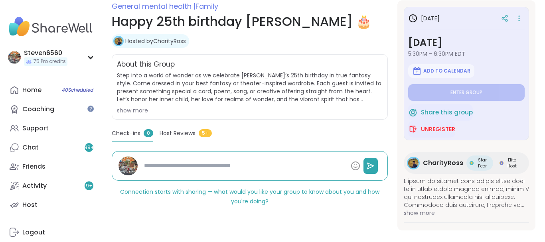
scroll to position [125, 0]
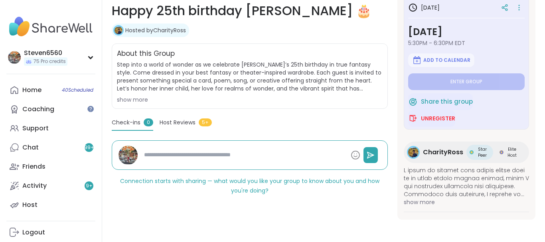
drag, startPoint x: 543, startPoint y: 239, endPoint x: 533, endPoint y: 198, distance: 42.3
drag, startPoint x: 542, startPoint y: 240, endPoint x: 537, endPoint y: 237, distance: 6.1
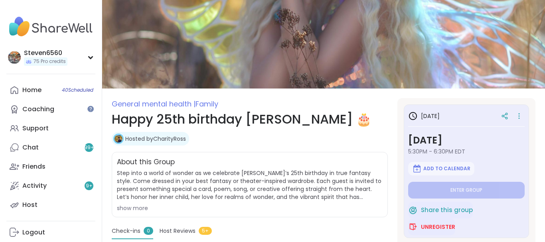
scroll to position [0, 0]
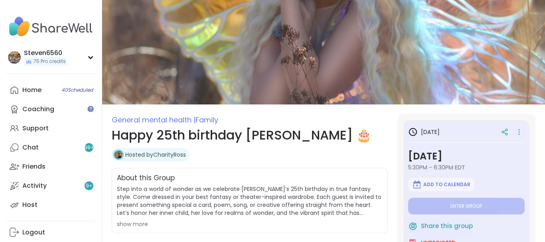
drag, startPoint x: 542, startPoint y: 4, endPoint x: 420, endPoint y: 120, distance: 168.8
drag, startPoint x: 542, startPoint y: 1, endPoint x: 487, endPoint y: 76, distance: 93.2
click at [42, 184] on div "Activity 9 +" at bounding box center [34, 186] width 24 height 9
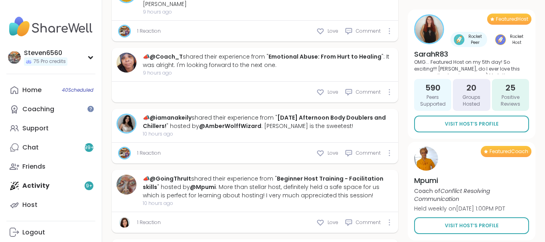
scroll to position [2816, 2]
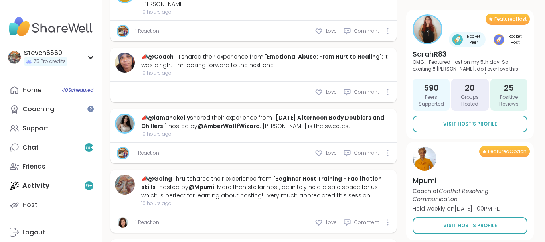
type textarea "*"
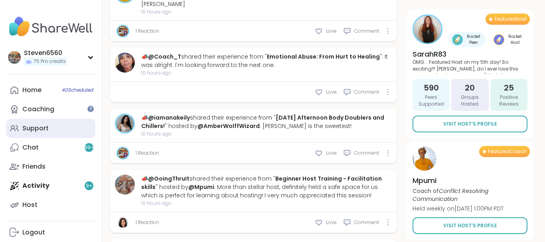
click at [47, 125] on div "Support" at bounding box center [35, 128] width 26 height 9
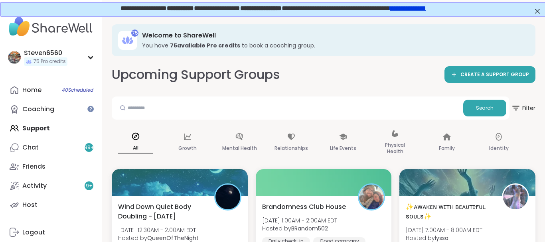
drag, startPoint x: 539, startPoint y: 228, endPoint x: 545, endPoint y: 236, distance: 10.0
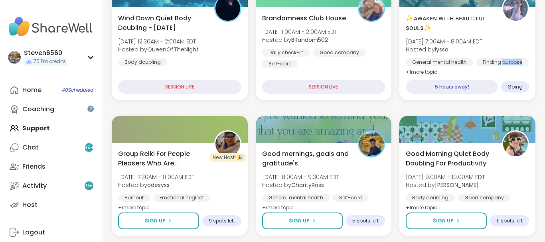
scroll to position [204, 0]
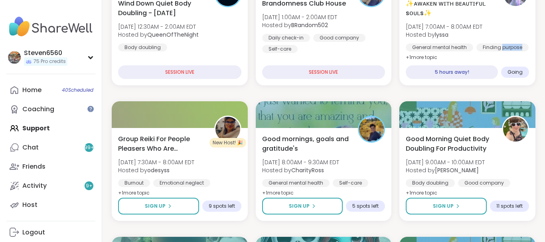
drag, startPoint x: 545, startPoint y: 236, endPoint x: 545, endPoint y: 223, distance: 13.6
